Goal: Information Seeking & Learning: Learn about a topic

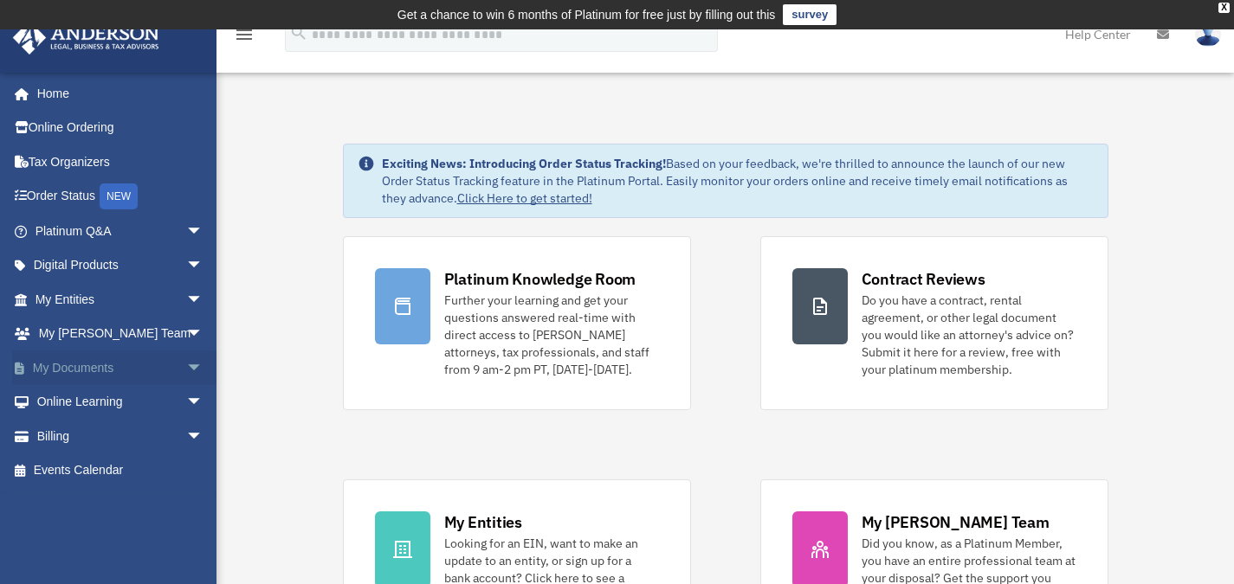
click at [186, 365] on span "arrow_drop_down" at bounding box center [203, 368] width 35 height 35
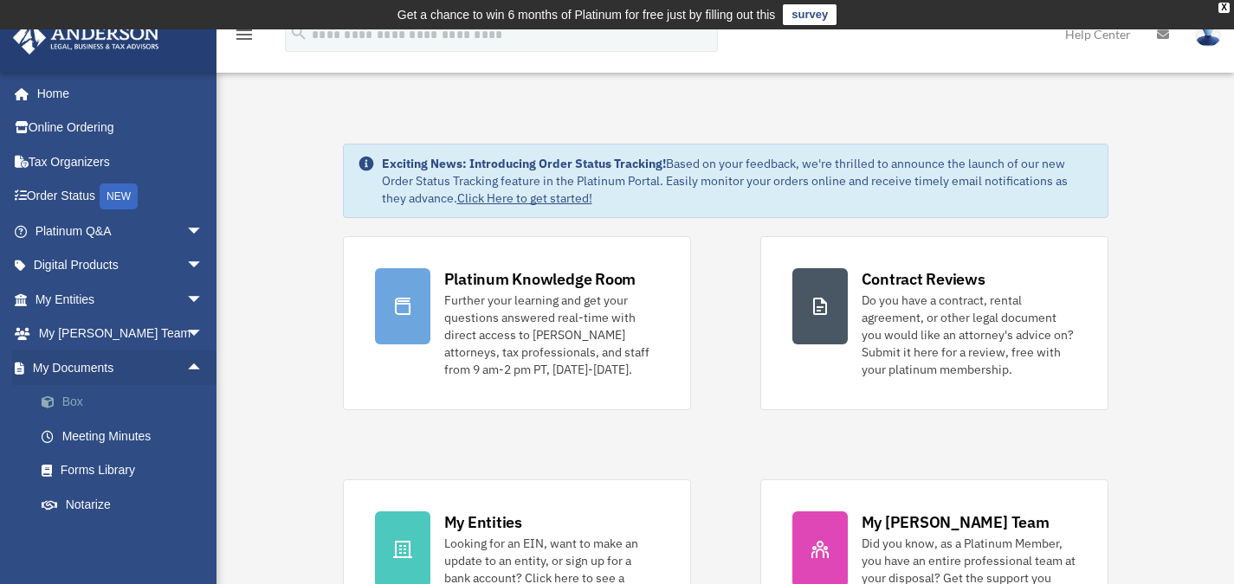
click at [112, 398] on link "Box" at bounding box center [126, 402] width 205 height 35
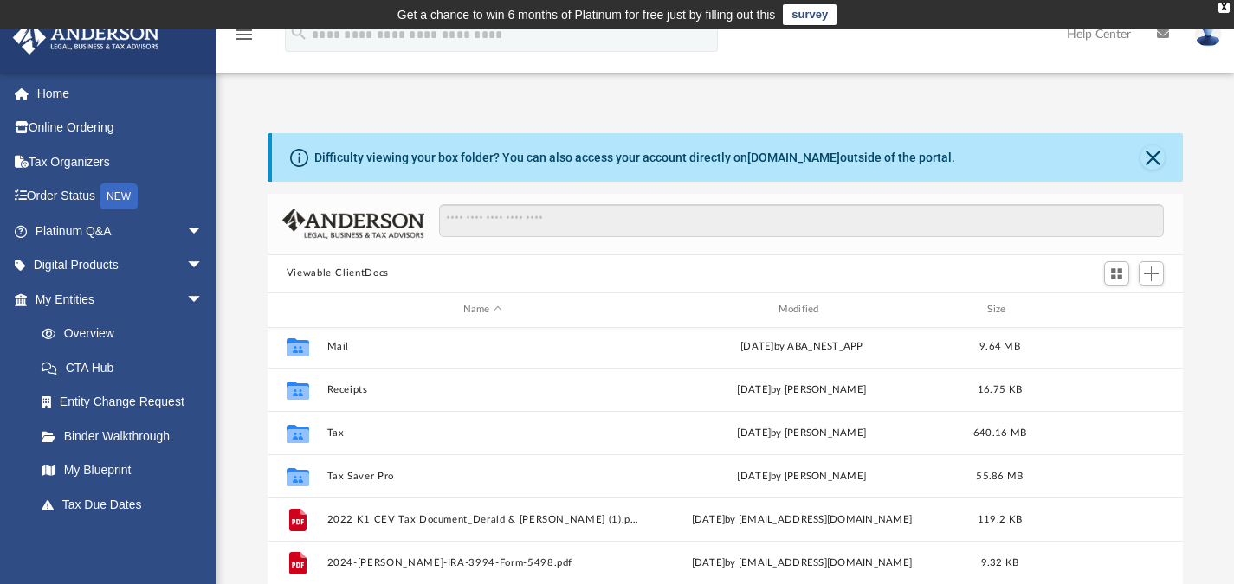
scroll to position [91, 0]
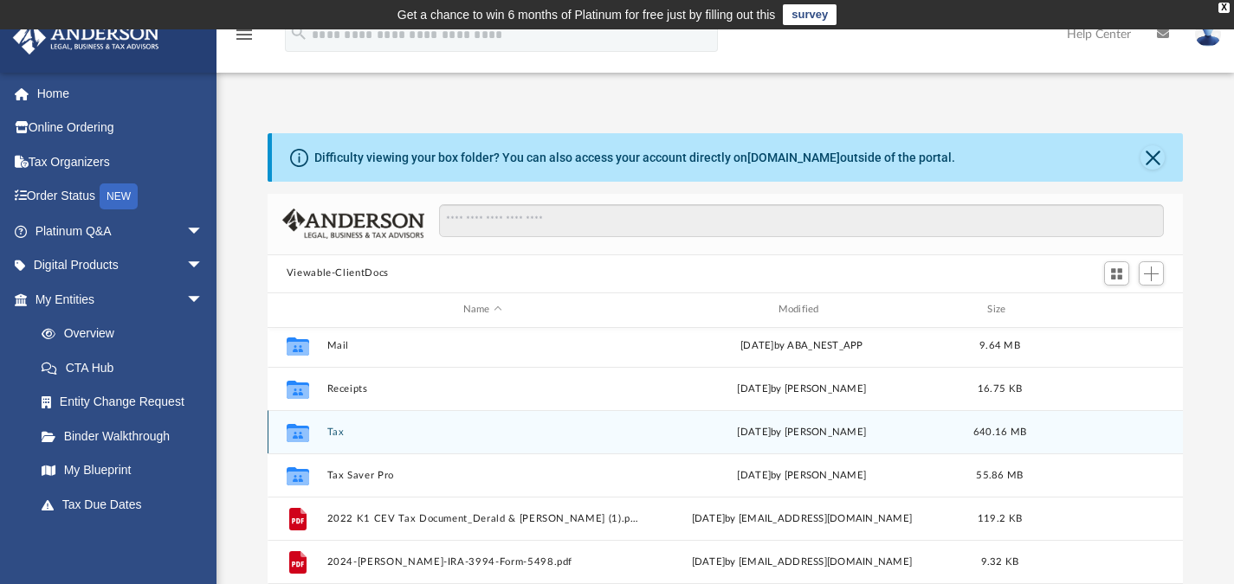
click at [344, 438] on div "Collaborated Folder Tax Thu Aug 14 2025 by Jasmine Splunge 640.16 MB" at bounding box center [725, 431] width 916 height 43
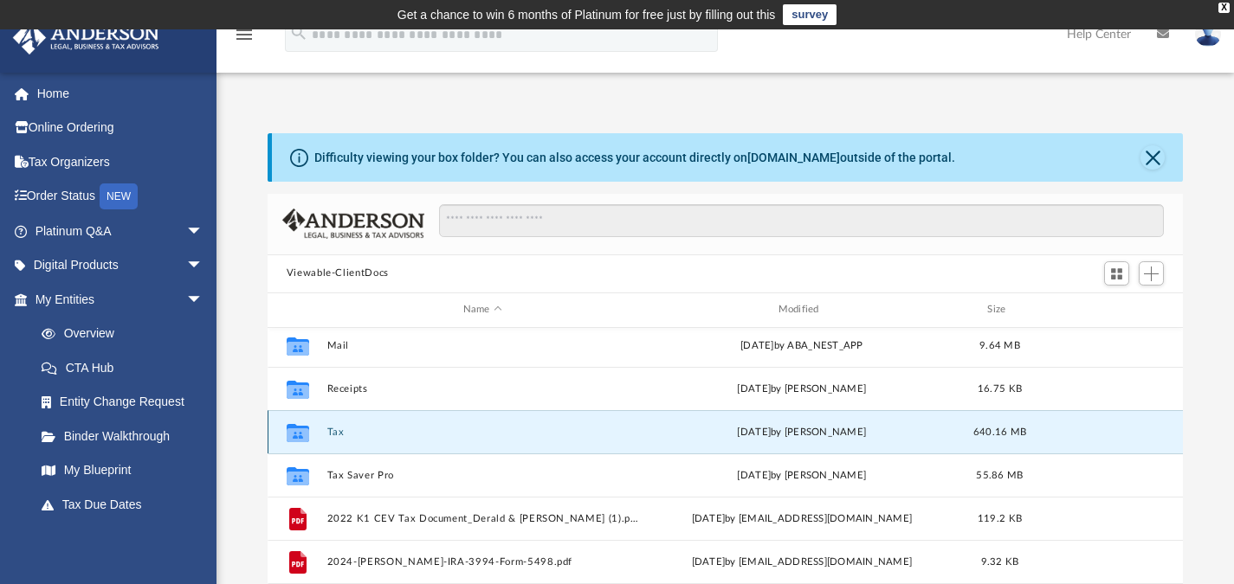
click at [344, 438] on div "Collaborated Folder Tax Thu Aug 14 2025 by Jasmine Splunge 640.16 MB" at bounding box center [725, 431] width 916 height 43
click at [333, 429] on button "Tax" at bounding box center [482, 431] width 312 height 11
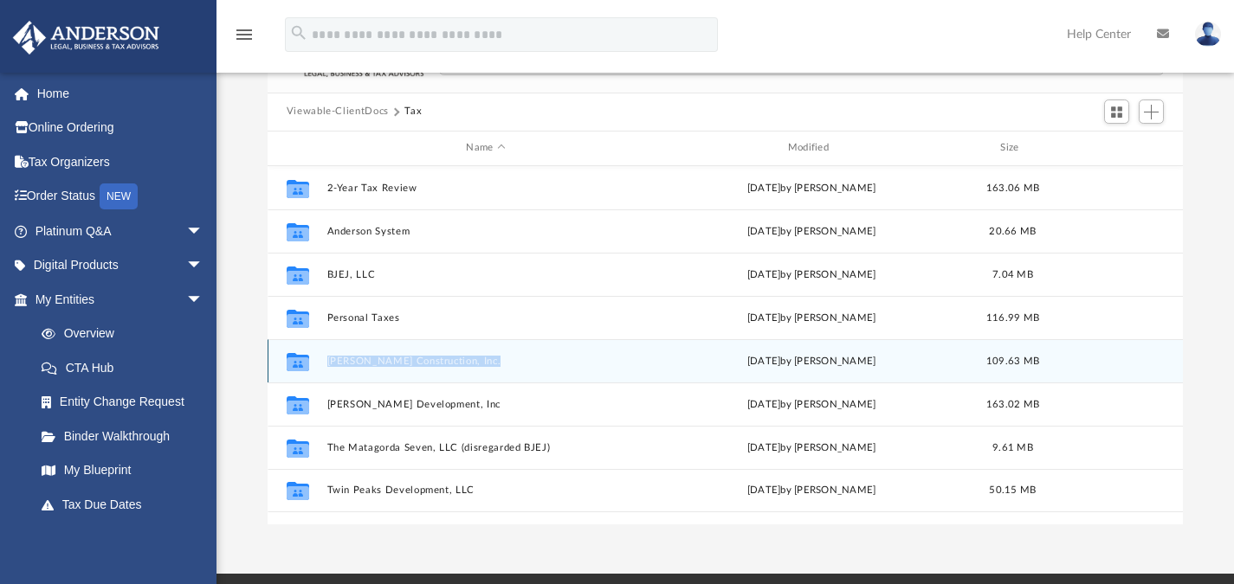
scroll to position [136, 0]
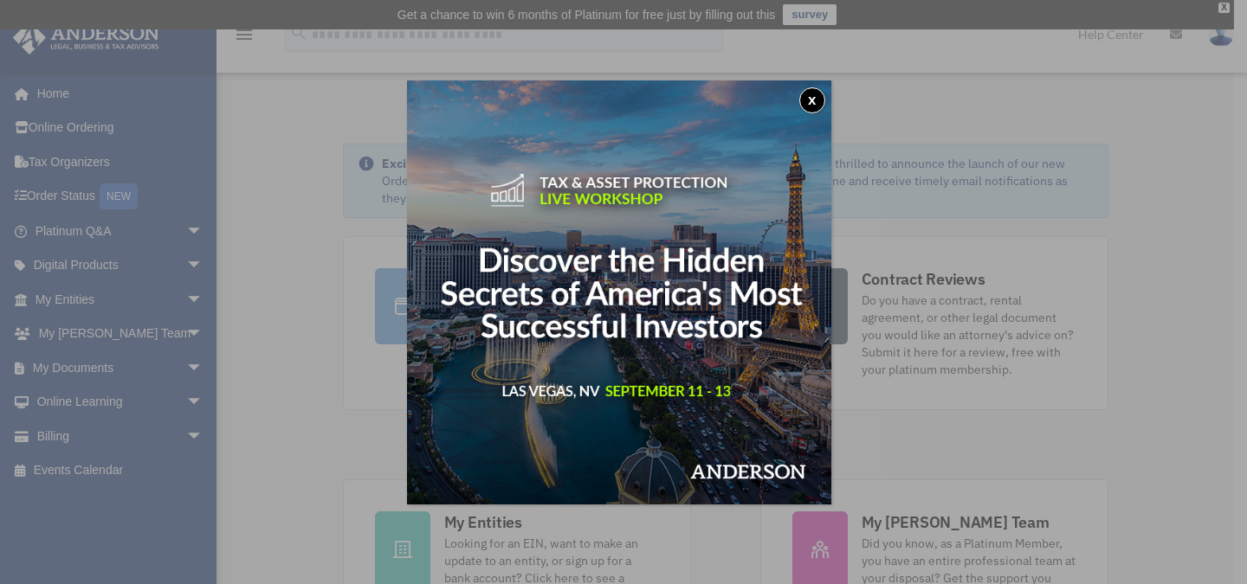
click at [180, 368] on div "x" at bounding box center [623, 292] width 1247 height 584
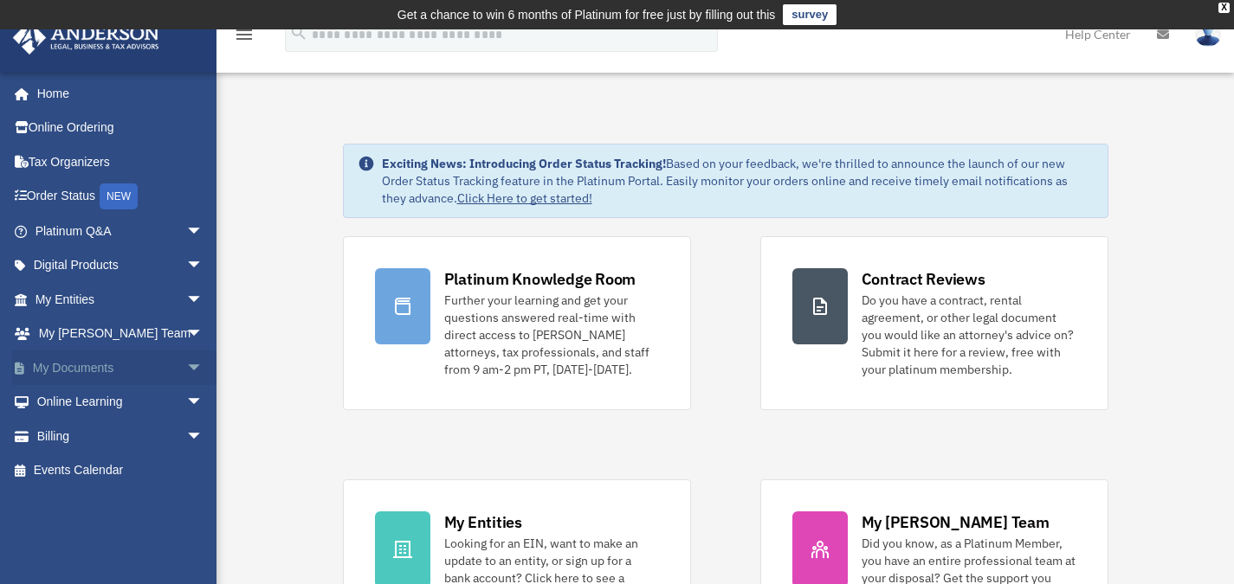
click at [186, 377] on span "arrow_drop_down" at bounding box center [203, 368] width 35 height 35
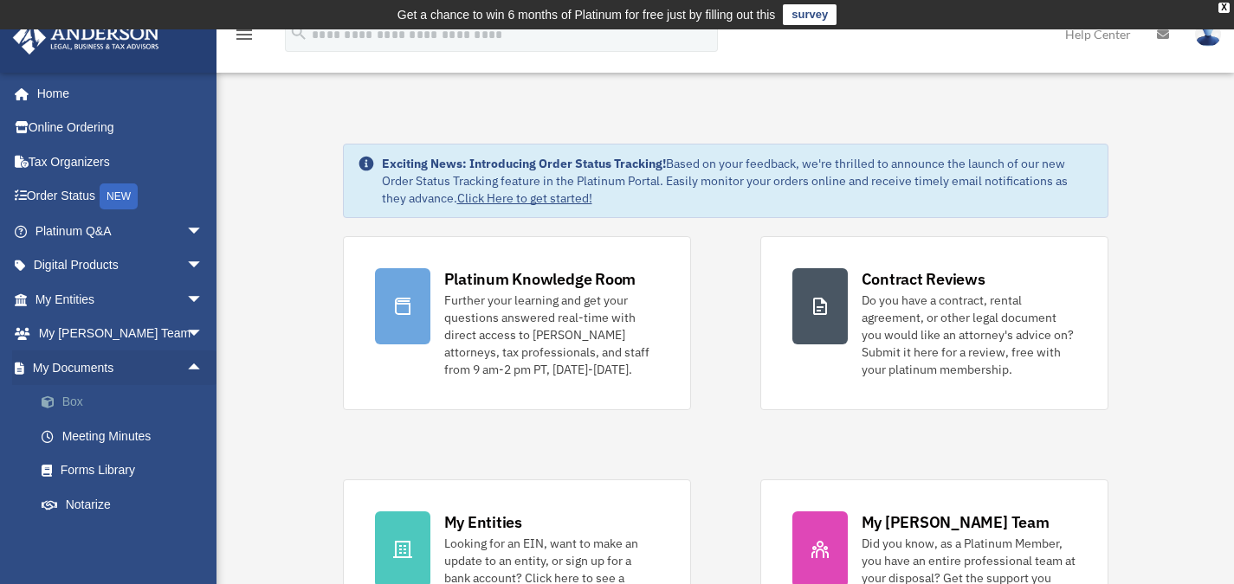
click at [51, 396] on span at bounding box center [56, 402] width 11 height 12
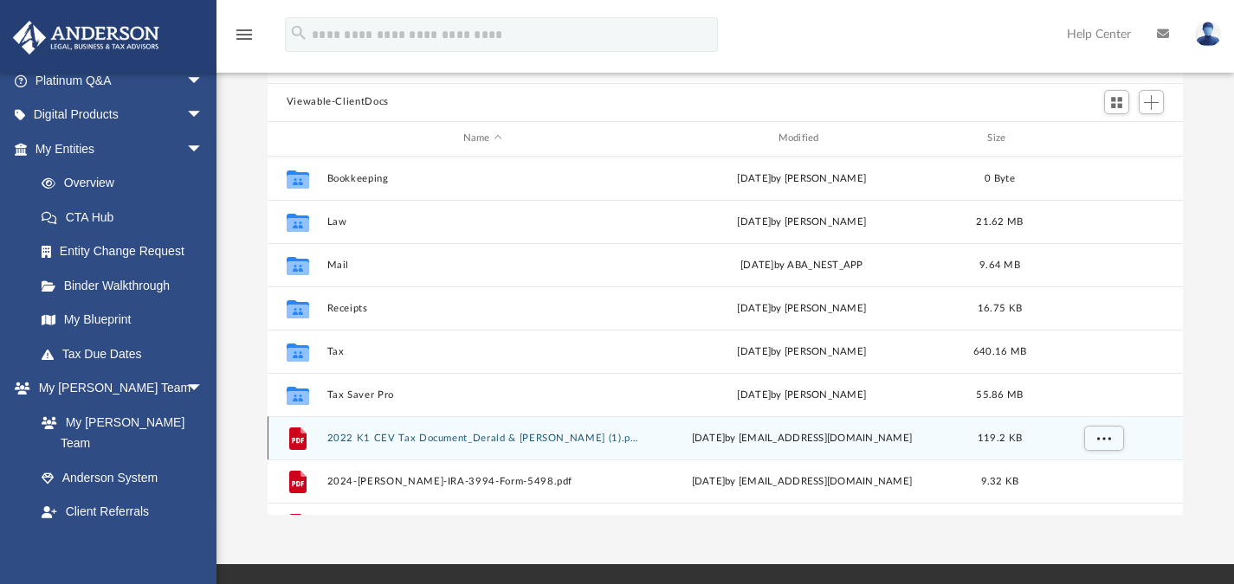
click at [490, 430] on div "File 2022 K1 CEV Tax Document_Derald & Rene Polston (1).pdf Wed Apr 9 2025 by m…" at bounding box center [725, 437] width 916 height 43
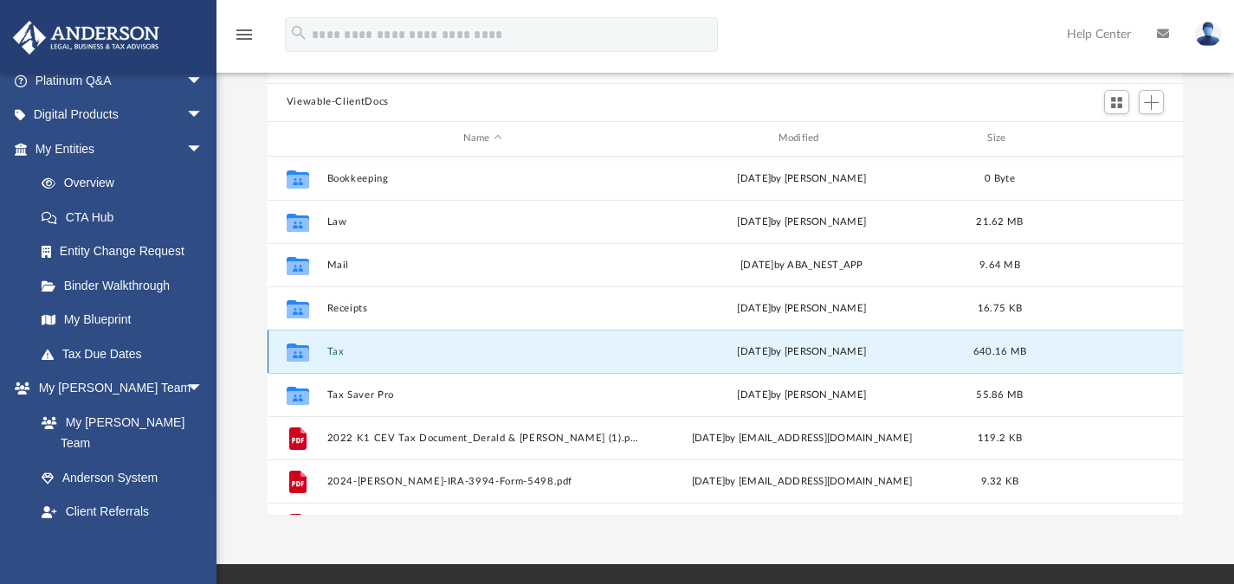
click at [332, 348] on button "Tax" at bounding box center [482, 350] width 312 height 11
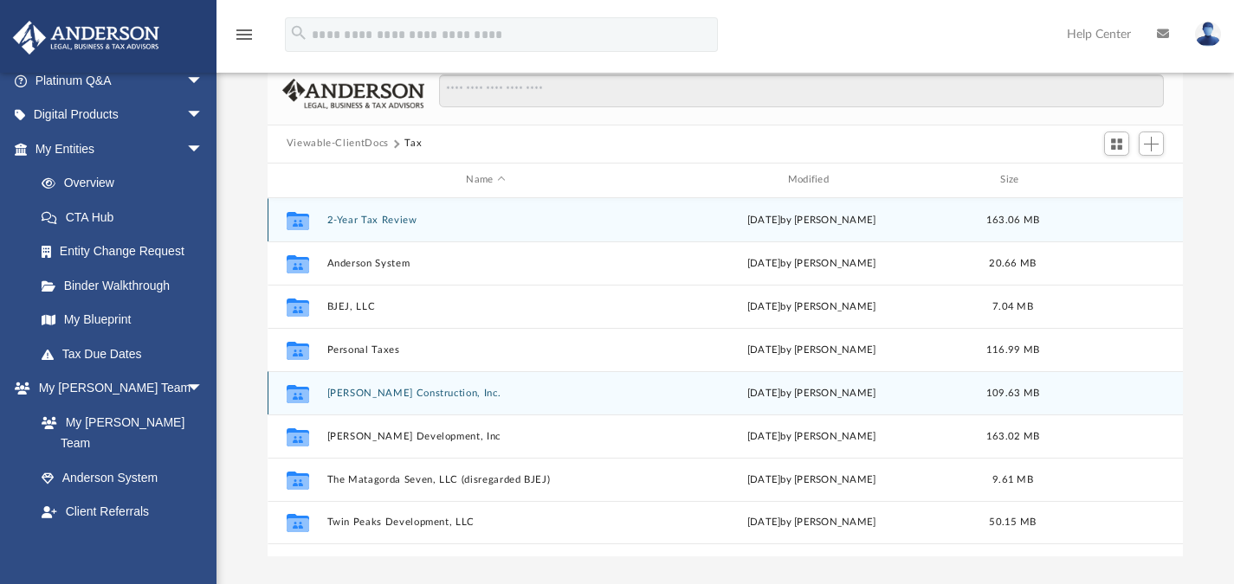
scroll to position [126, 0]
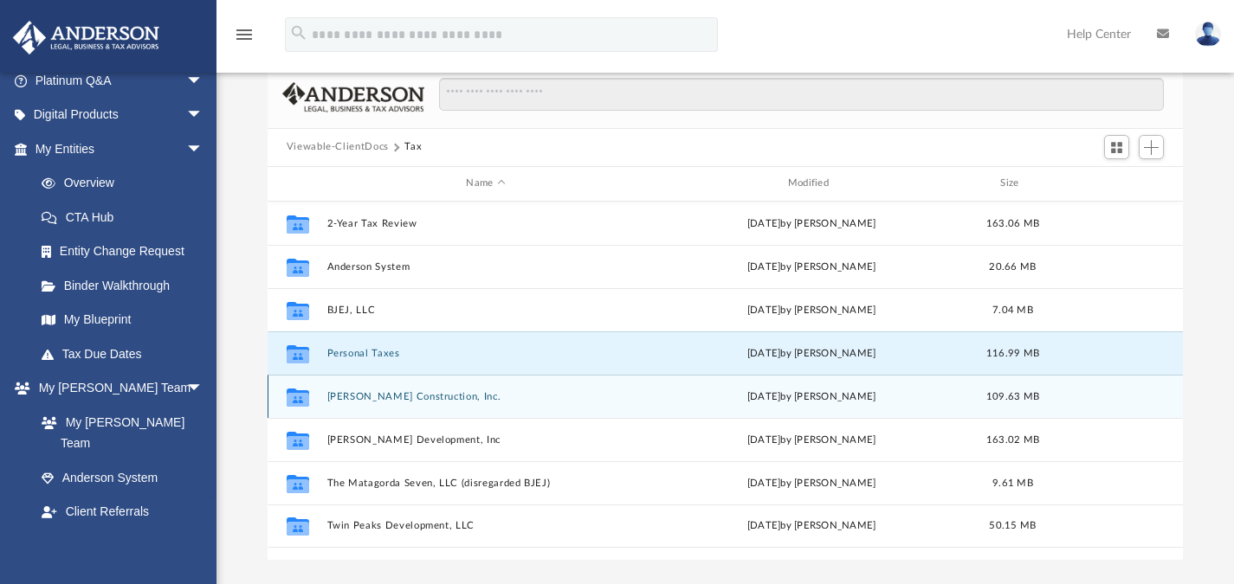
click at [332, 348] on button "Personal Taxes" at bounding box center [485, 352] width 318 height 11
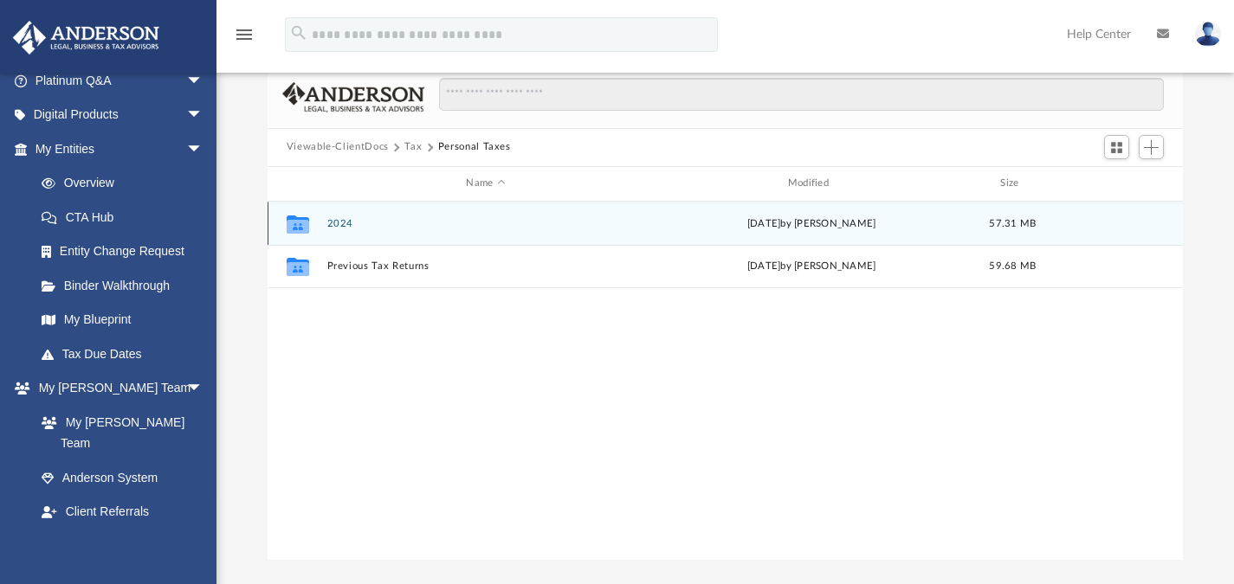
click at [341, 222] on button "2024" at bounding box center [485, 222] width 318 height 11
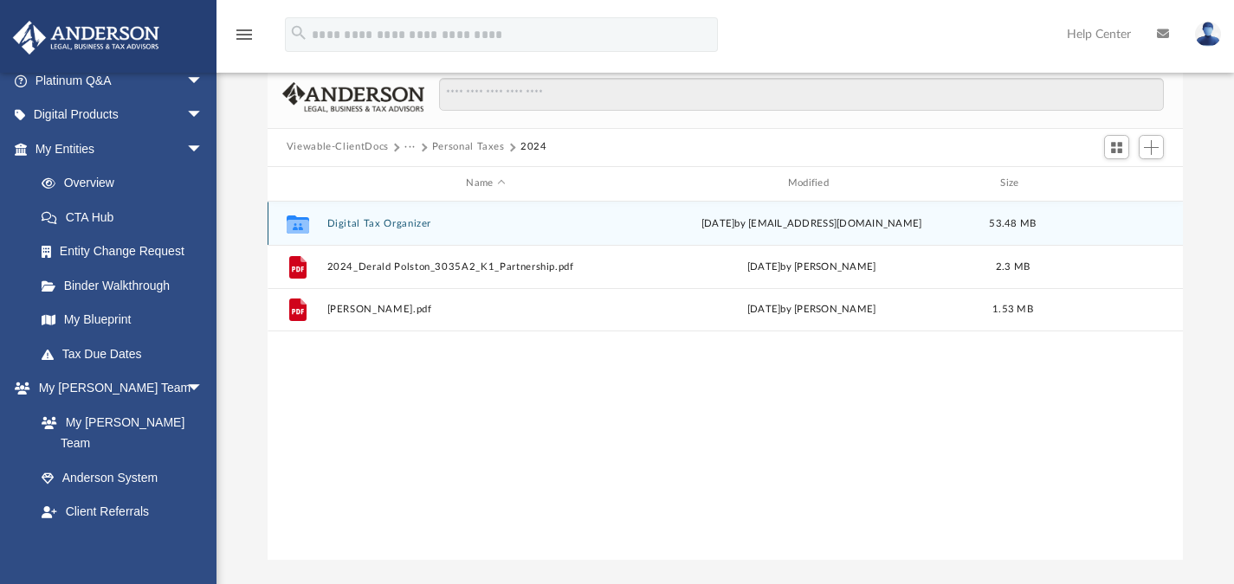
click at [341, 222] on button "Digital Tax Organizer" at bounding box center [485, 222] width 318 height 11
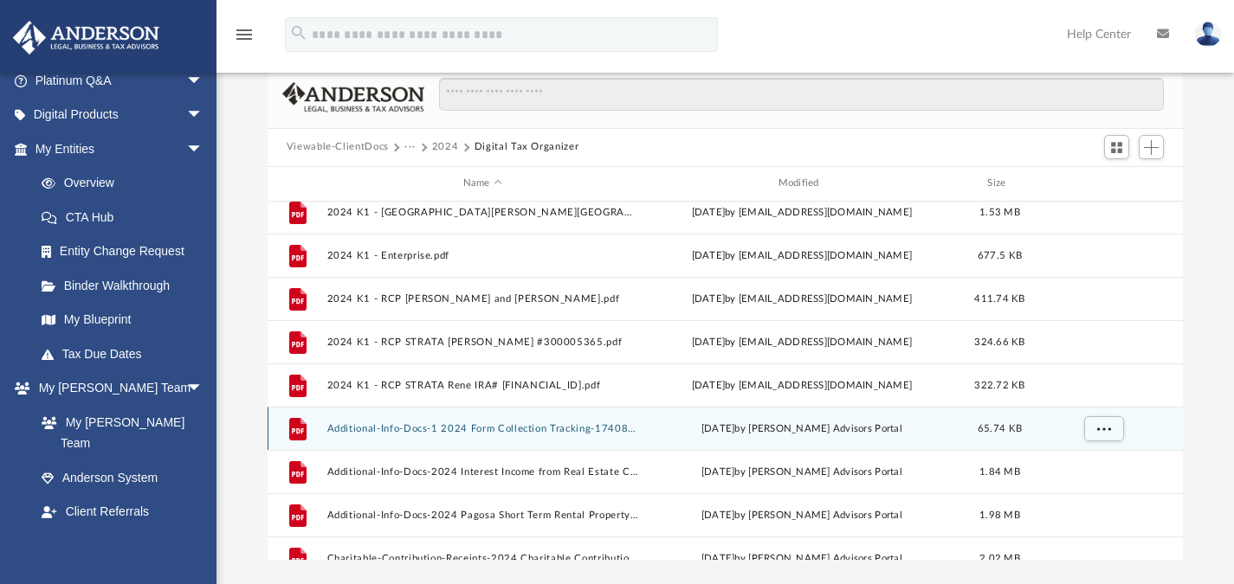
scroll to position [142, 0]
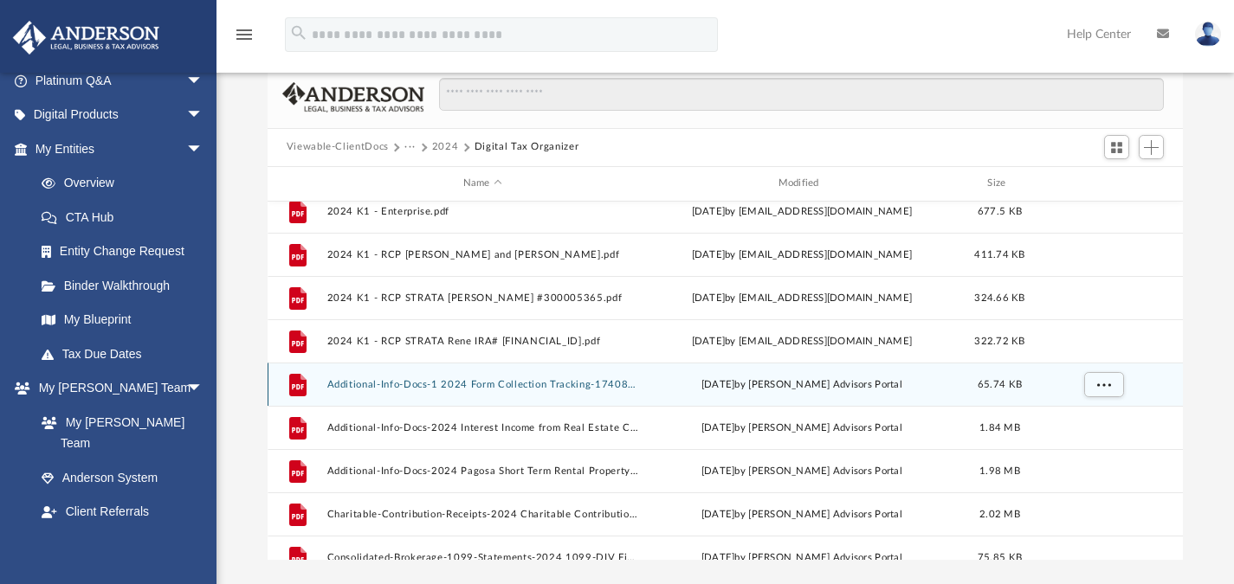
click at [525, 383] on button "Additional-Info-Docs-1 2024 Form Collection Tracking-174089165767c3e609aa9d7.pdf" at bounding box center [482, 383] width 312 height 11
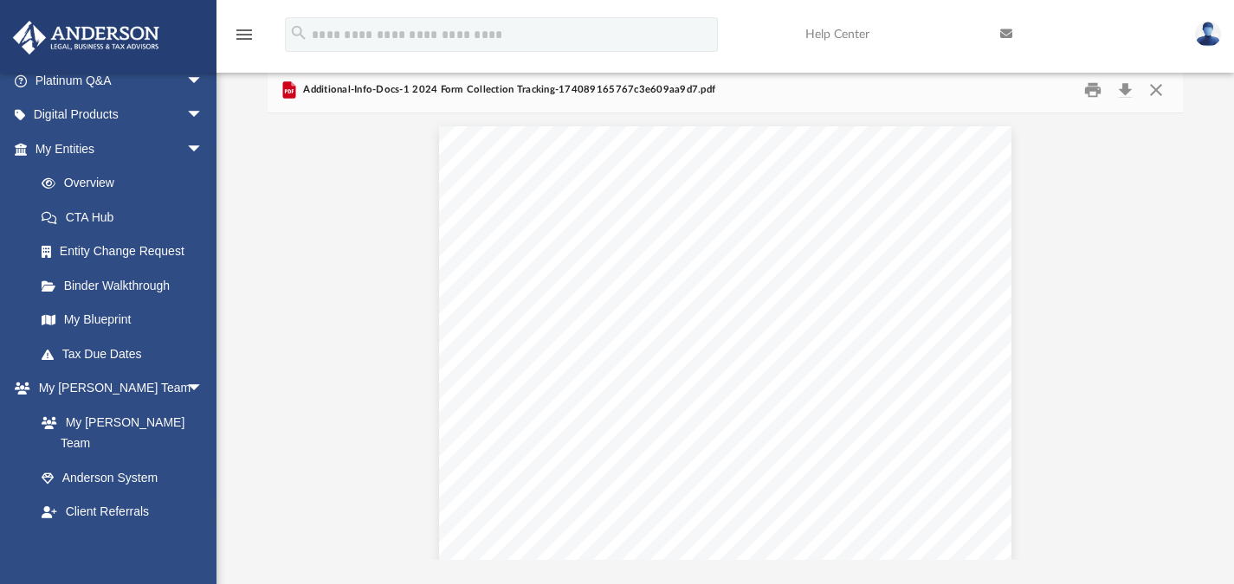
click at [783, 18] on div "menu search Site Menu add modernsouthwest@gmail.com My Profile Reset Password L…" at bounding box center [617, 42] width 1208 height 59
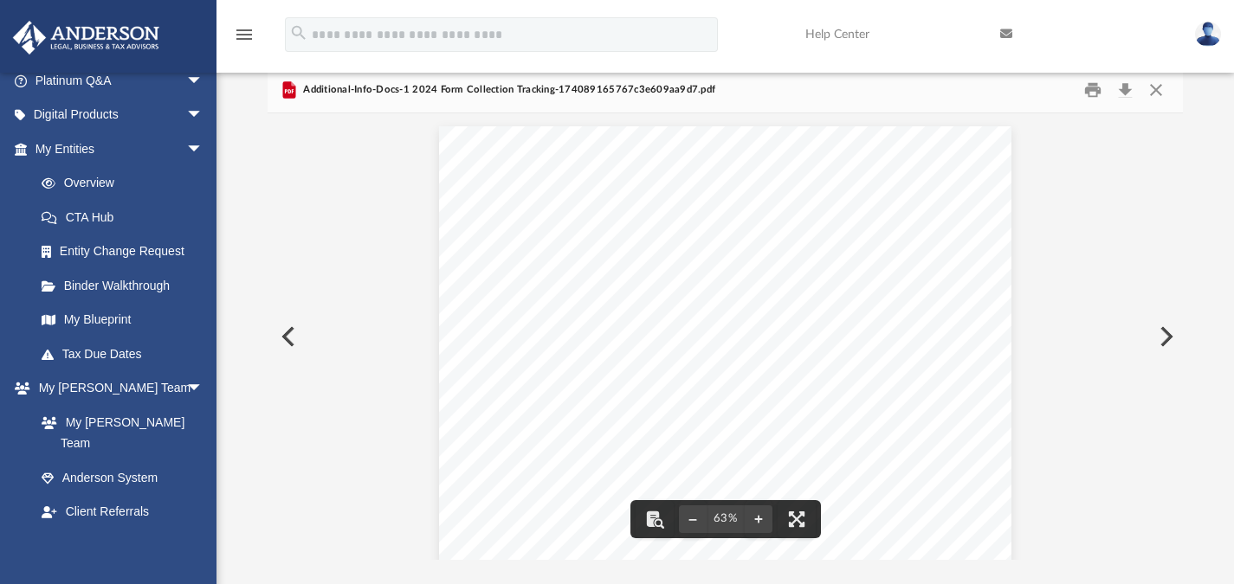
click at [1159, 335] on button "Preview" at bounding box center [1164, 337] width 38 height 48
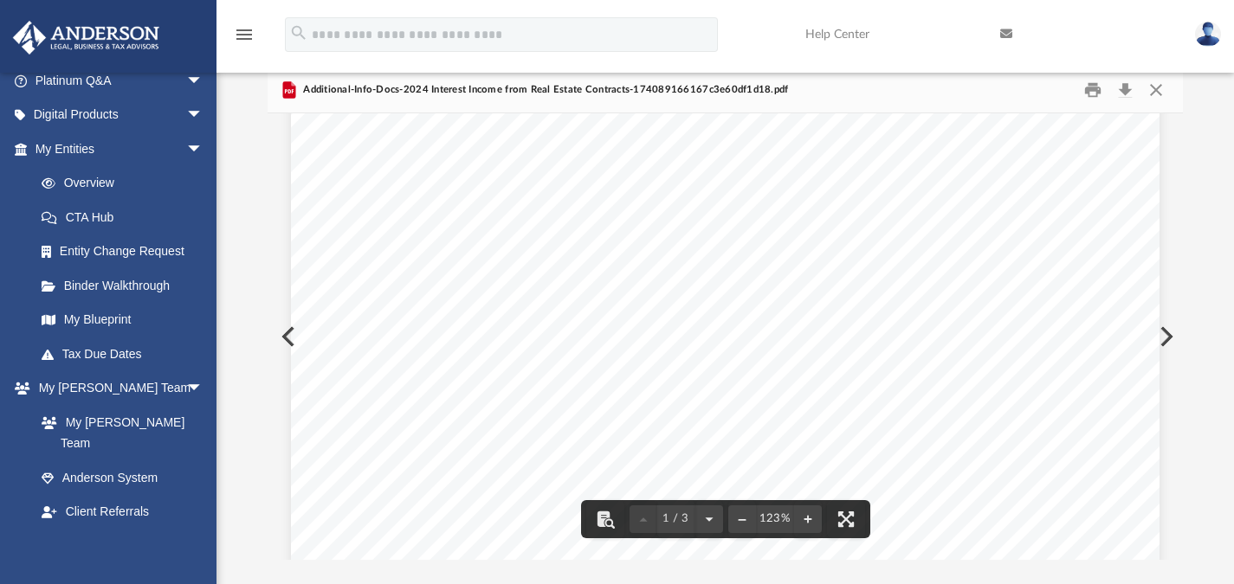
scroll to position [0, 0]
click at [1179, 337] on button "Preview" at bounding box center [1164, 337] width 38 height 48
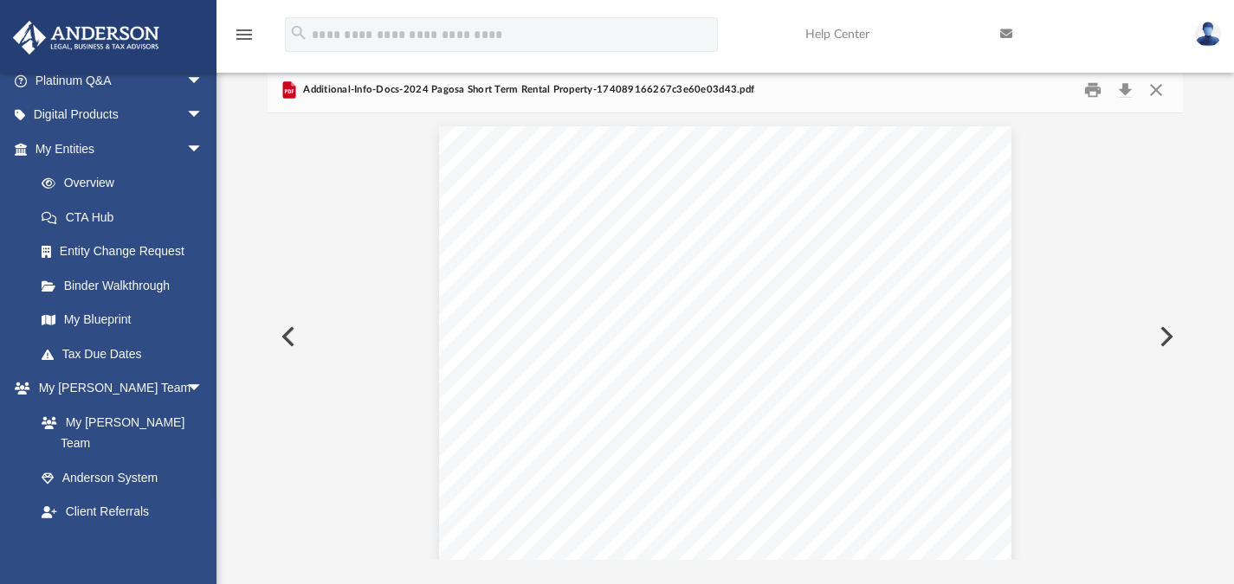
click at [1165, 336] on button "Preview" at bounding box center [1164, 337] width 38 height 48
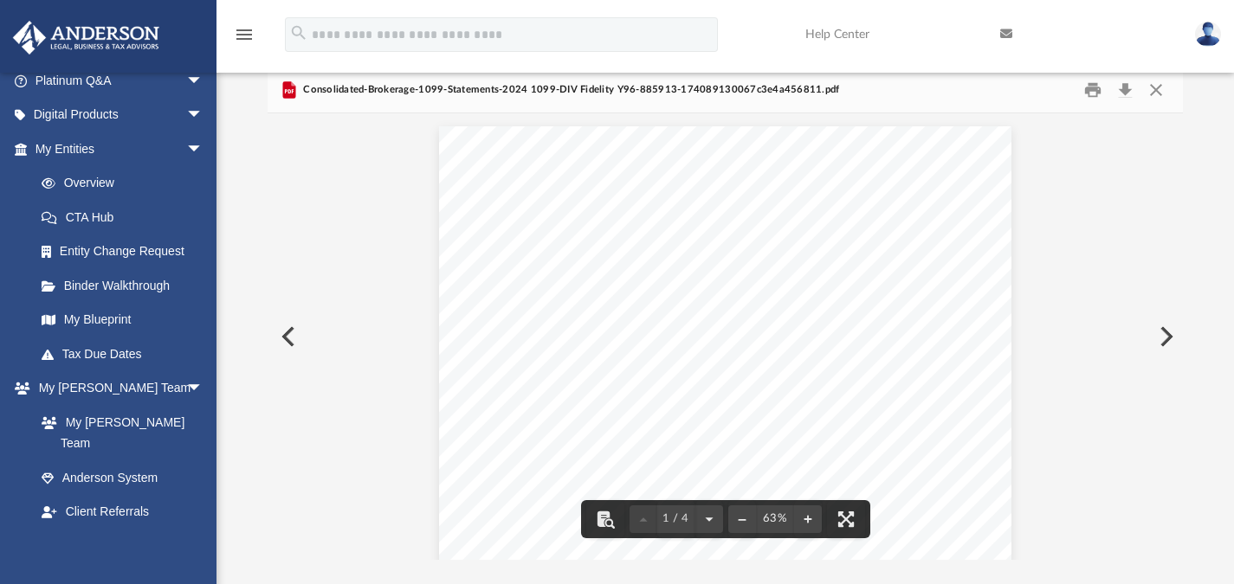
click at [296, 332] on button "Preview" at bounding box center [286, 337] width 38 height 48
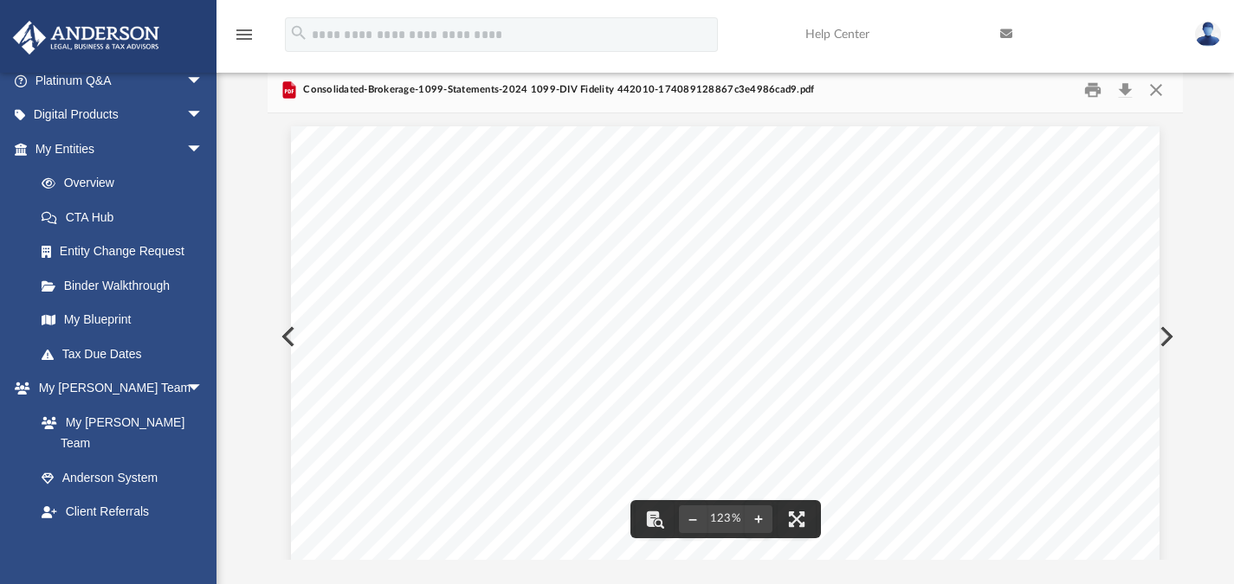
click at [283, 340] on button "Preview" at bounding box center [286, 337] width 38 height 48
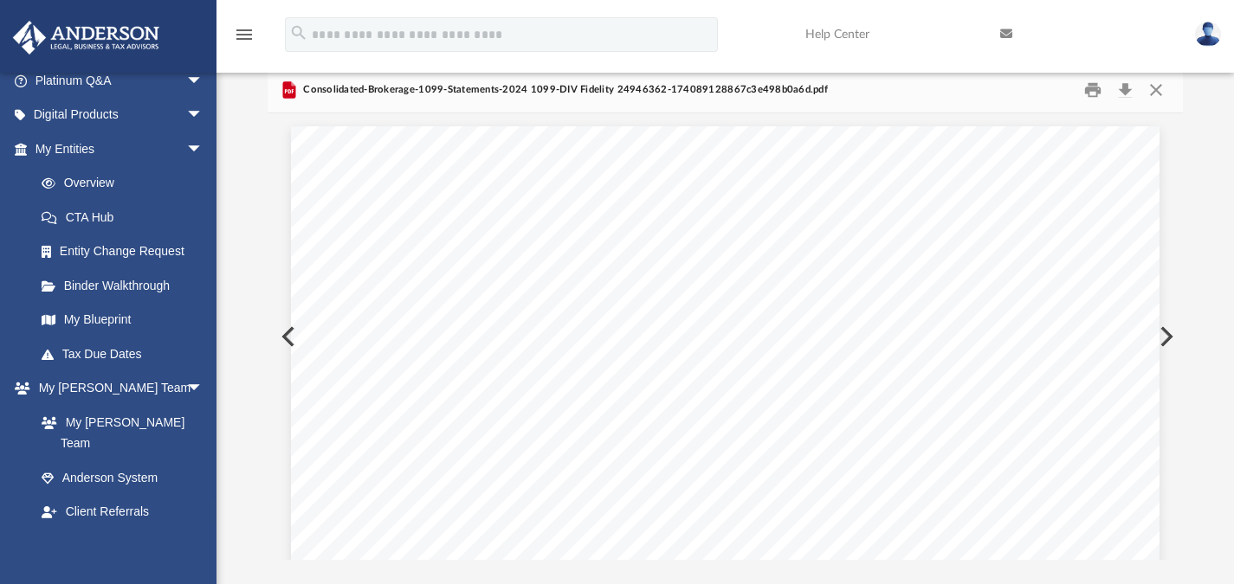
click at [283, 340] on button "Preview" at bounding box center [286, 337] width 38 height 48
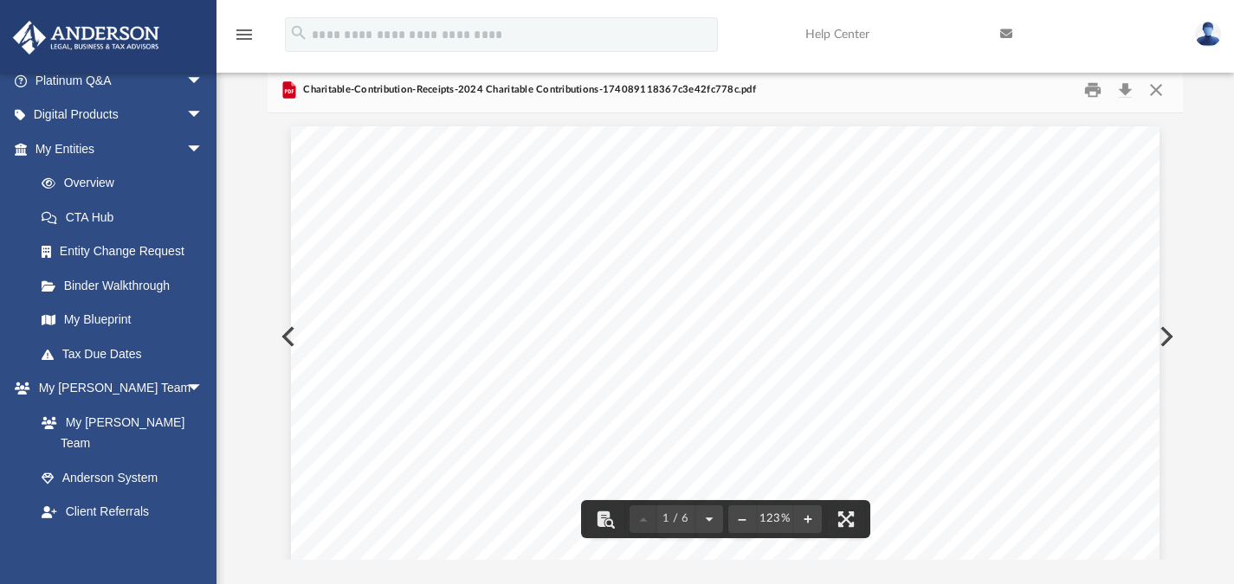
click at [280, 341] on button "Preview" at bounding box center [286, 337] width 38 height 48
